Goal: Task Accomplishment & Management: Manage account settings

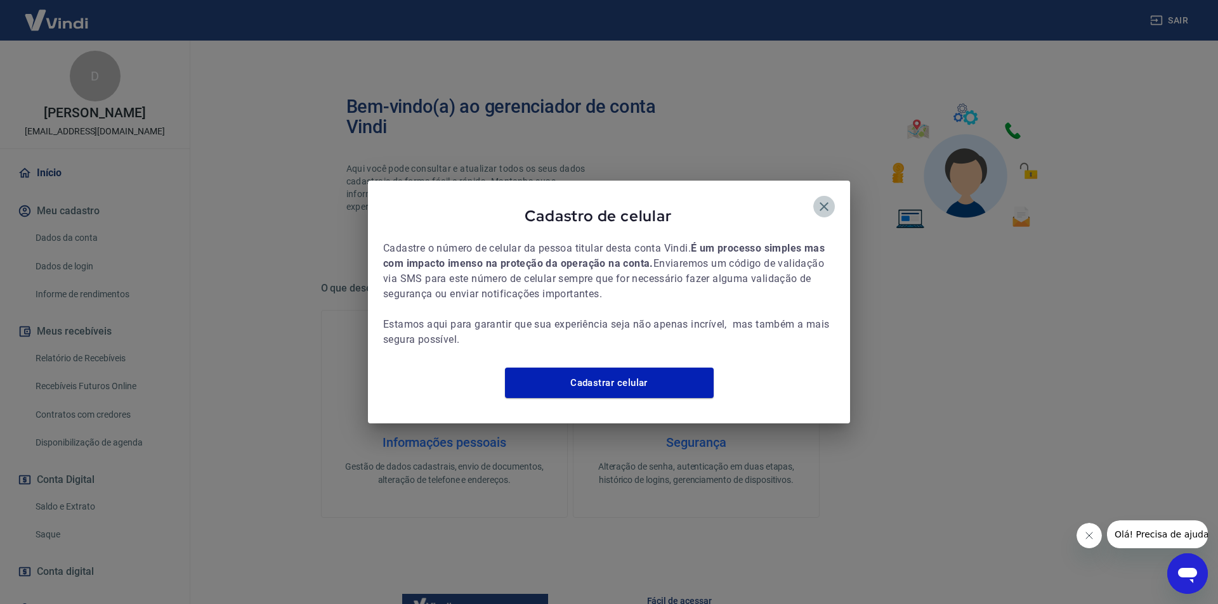
click at [829, 199] on icon "button" at bounding box center [823, 206] width 15 height 15
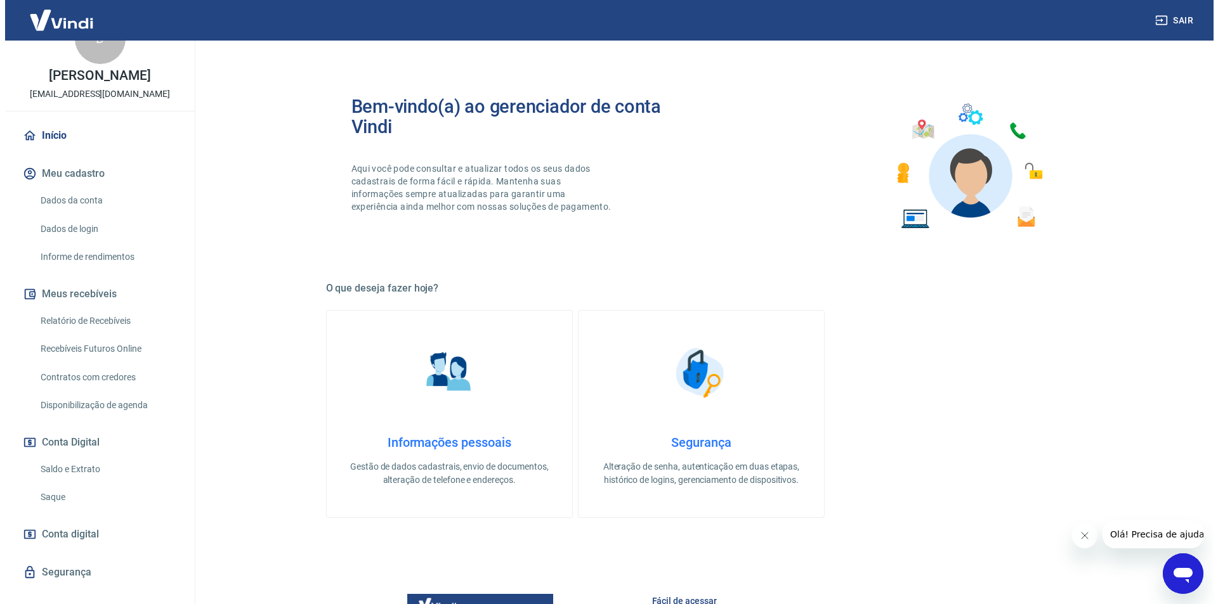
scroll to position [58, 0]
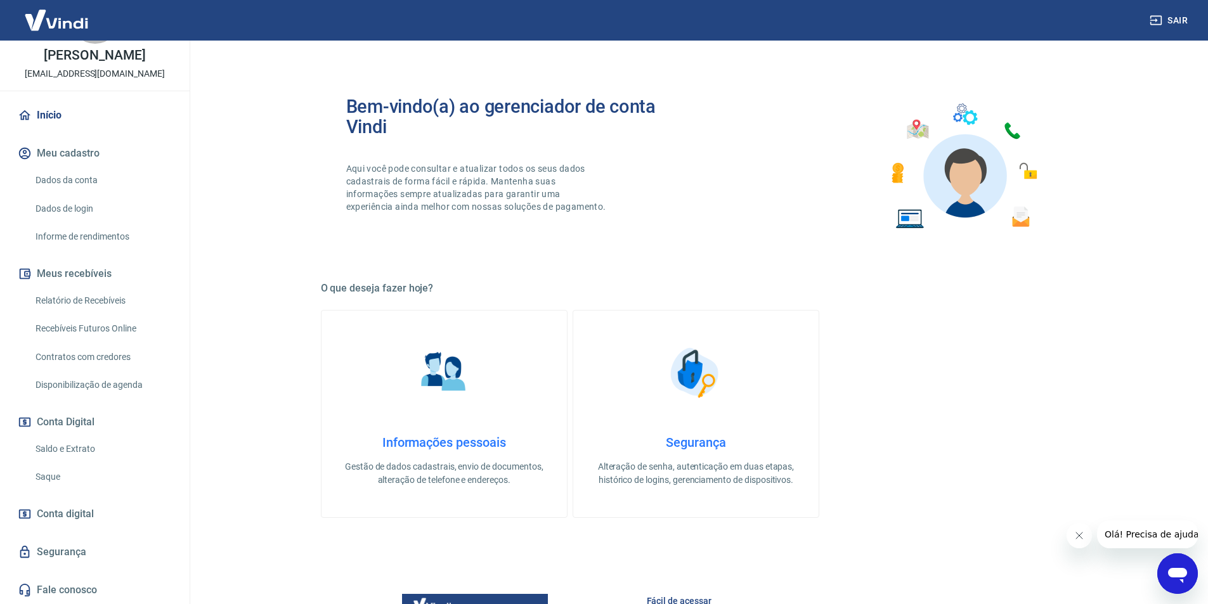
click at [67, 472] on link "Saque" at bounding box center [102, 477] width 144 height 26
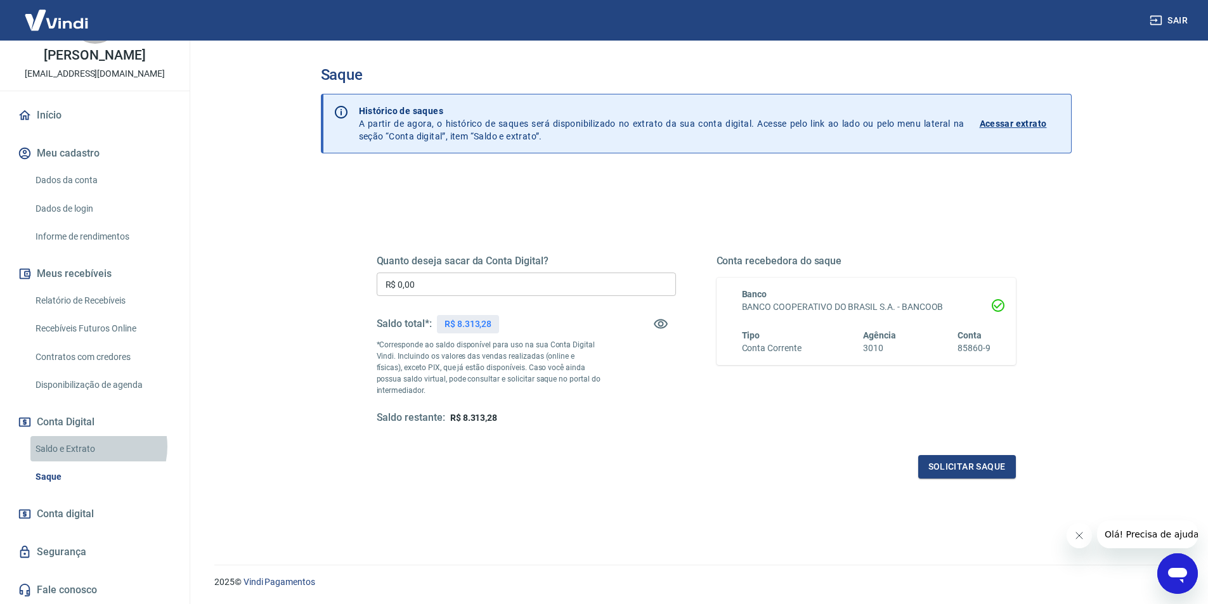
click at [90, 446] on link "Saldo e Extrato" at bounding box center [102, 449] width 144 height 26
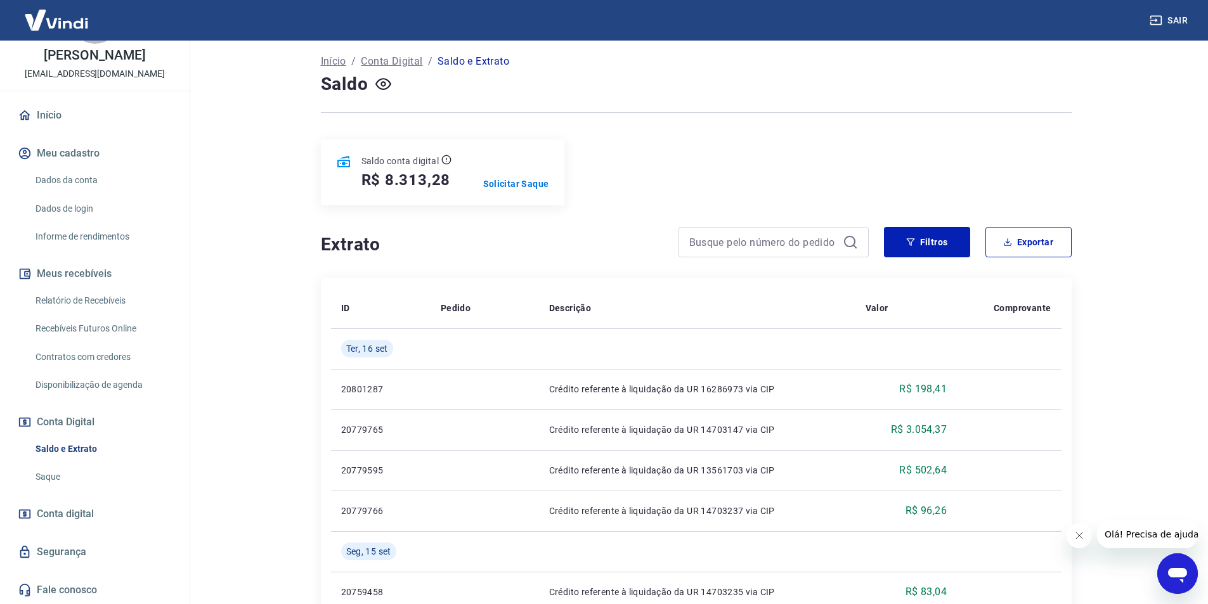
scroll to position [84, 0]
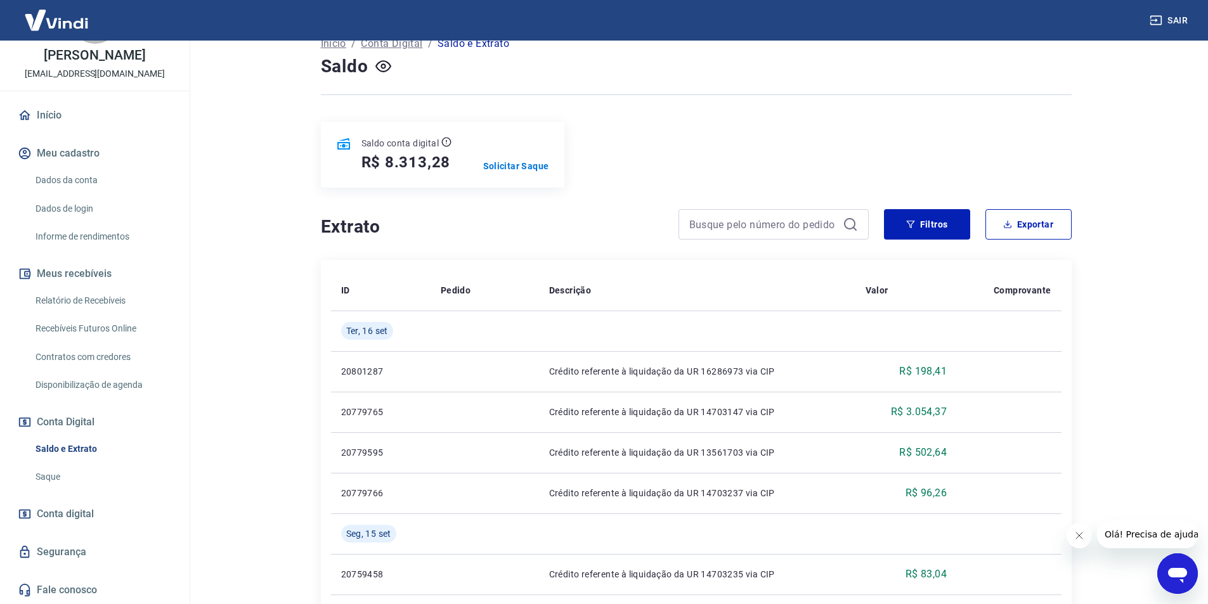
click at [64, 468] on link "Saque" at bounding box center [102, 477] width 144 height 26
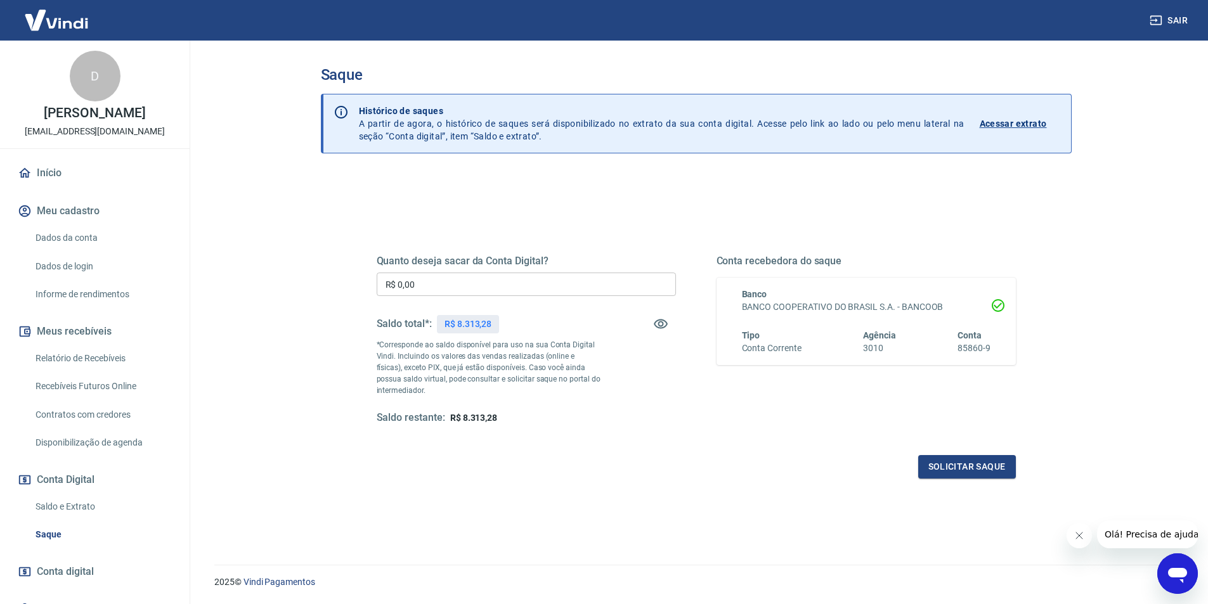
drag, startPoint x: 1152, startPoint y: 25, endPoint x: 307, endPoint y: 362, distance: 909.9
click at [501, 297] on div "Sair D Daniele Correa Mendes lojavirtual@buphallos.com.br Início Meu cadastro D…" at bounding box center [604, 302] width 1208 height 604
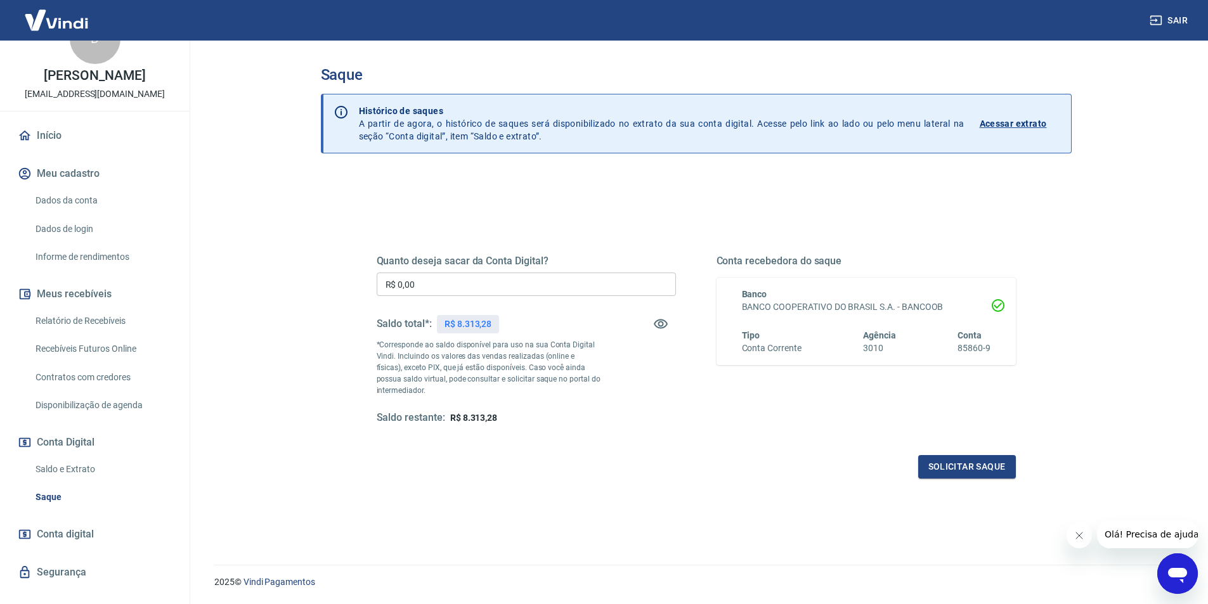
scroll to position [58, 0]
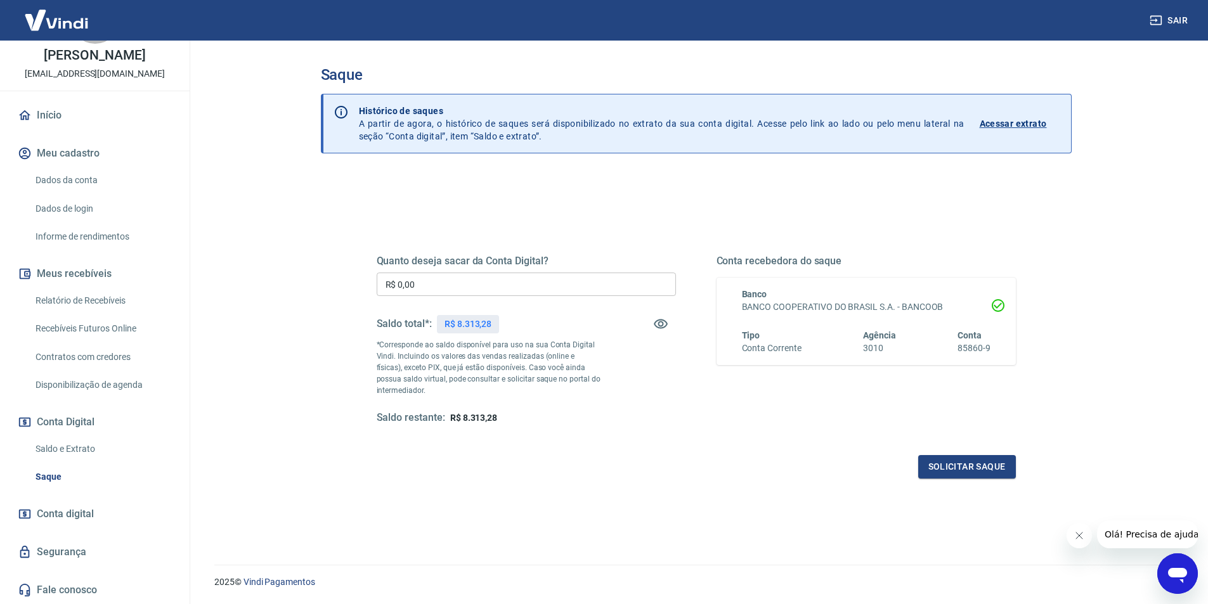
click at [39, 96] on div "D Daniele Correa Mendes lojavirtual@buphallos.com.br Início Meu cadastro Dados …" at bounding box center [95, 293] width 190 height 621
click at [49, 126] on link "Início" at bounding box center [94, 115] width 159 height 28
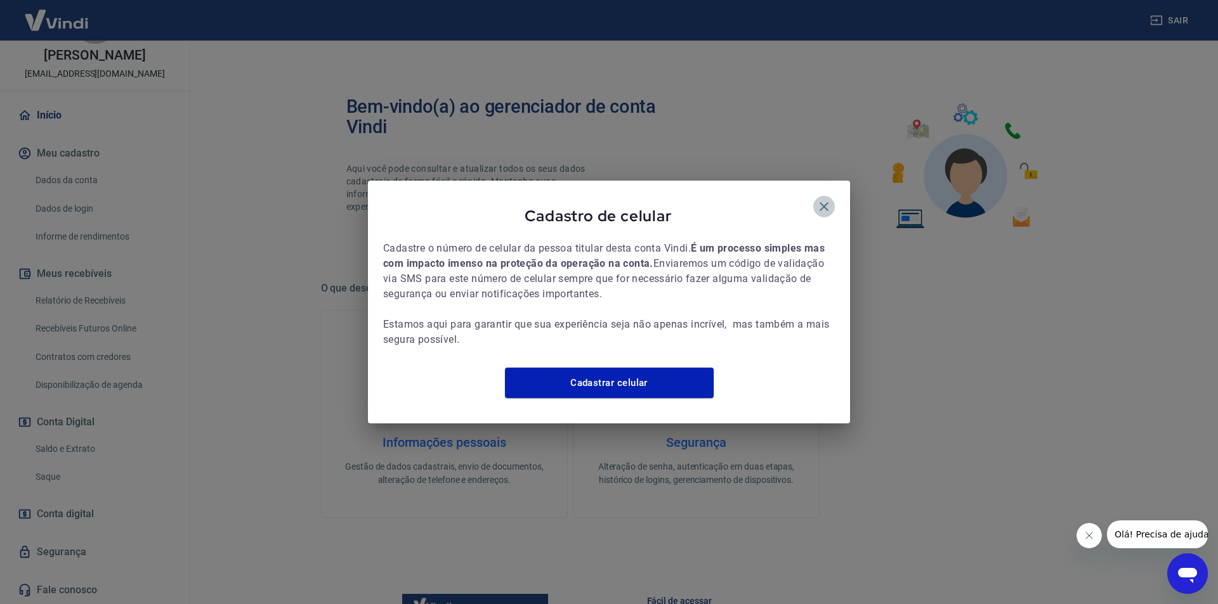
click at [821, 204] on icon "button" at bounding box center [823, 206] width 15 height 15
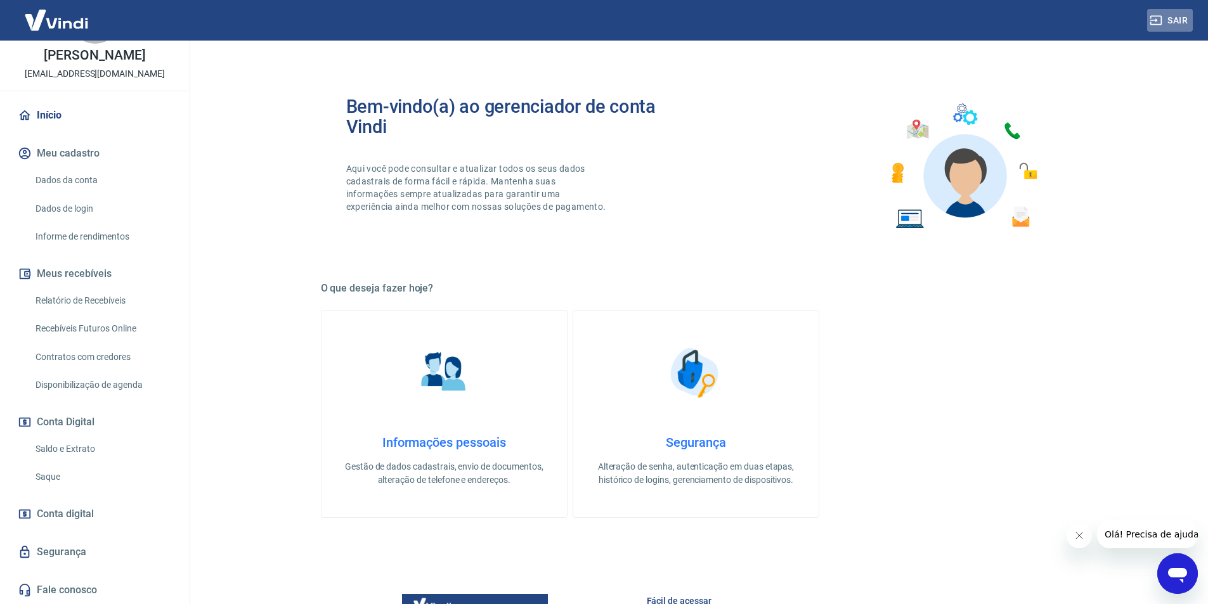
click at [1159, 26] on icon "button" at bounding box center [1156, 20] width 13 height 13
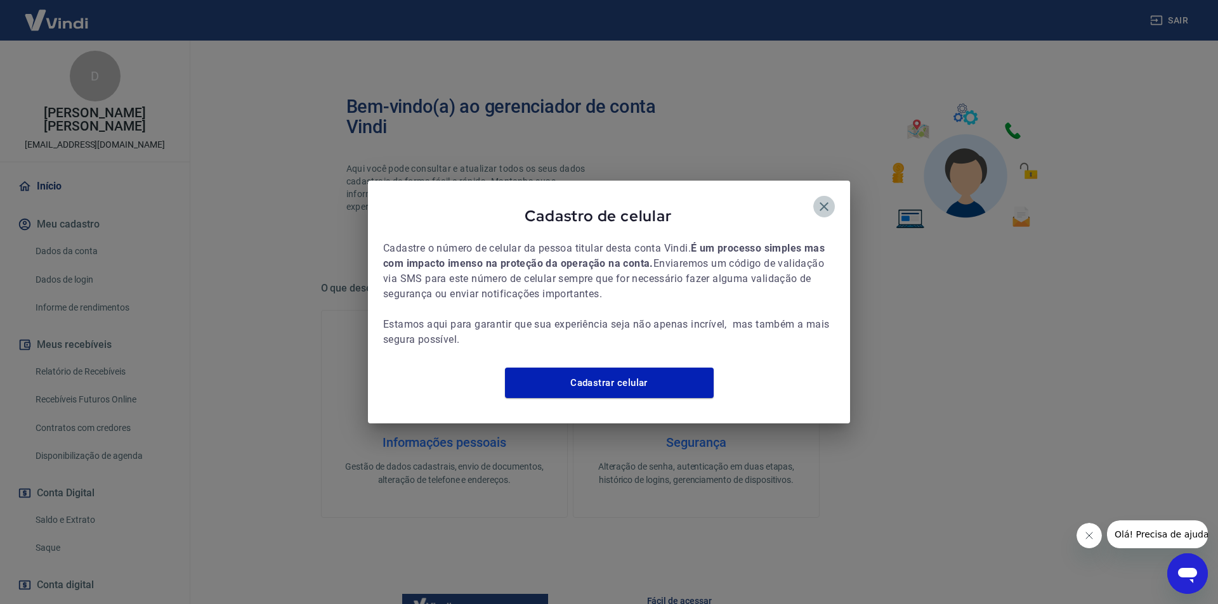
click at [824, 199] on icon "button" at bounding box center [823, 206] width 15 height 15
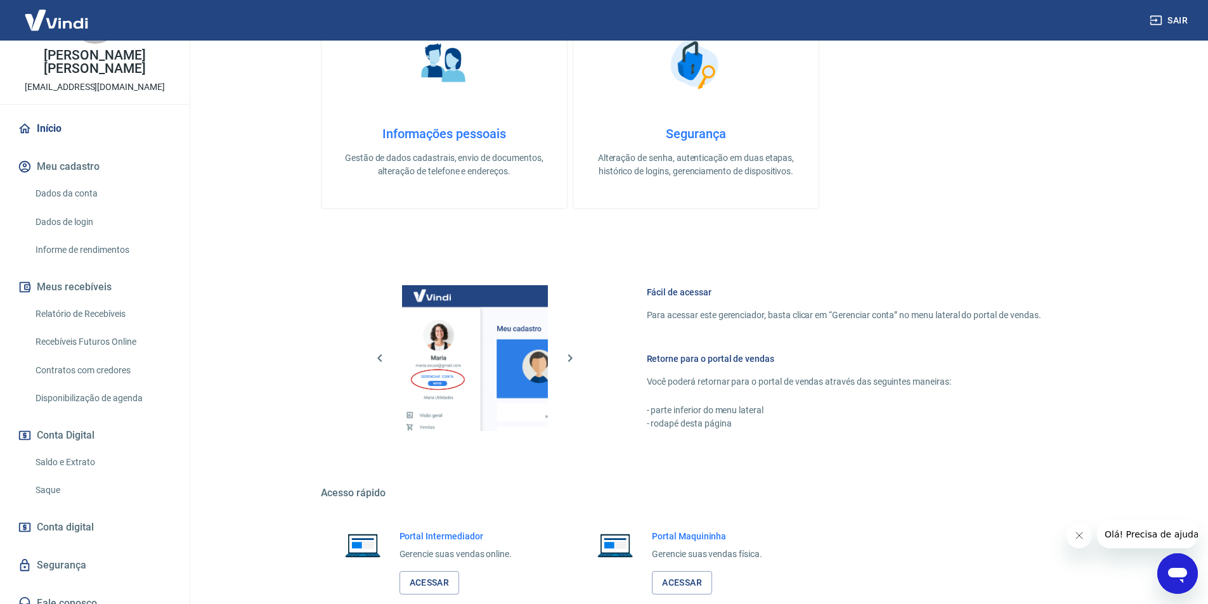
scroll to position [384, 0]
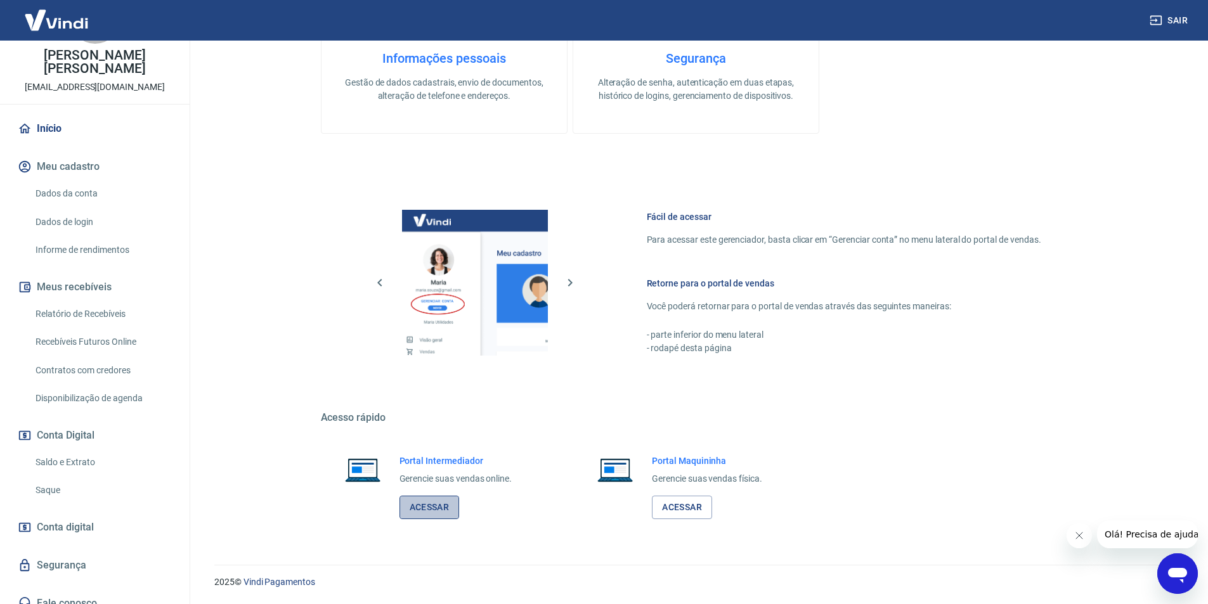
click at [438, 513] on link "Acessar" at bounding box center [430, 507] width 60 height 23
